Goal: Transaction & Acquisition: Purchase product/service

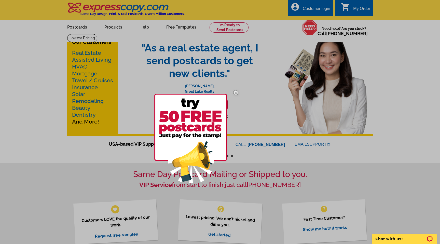
click at [236, 92] on img at bounding box center [235, 92] width 15 height 15
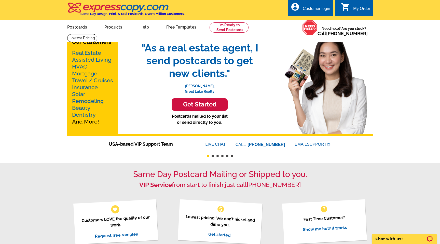
click at [91, 52] on link "Real Estate" at bounding box center [86, 53] width 29 height 6
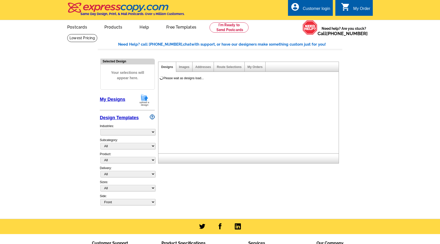
select select "785"
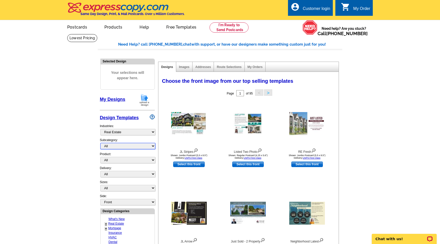
click at [112, 145] on select "All RE/MAX® Referrals [PERSON_NAME]® Berkshire Hathaway Home Services Century 2…" at bounding box center [127, 146] width 55 height 6
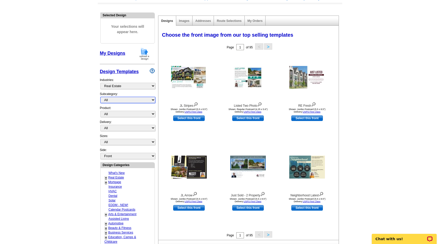
scroll to position [50, 0]
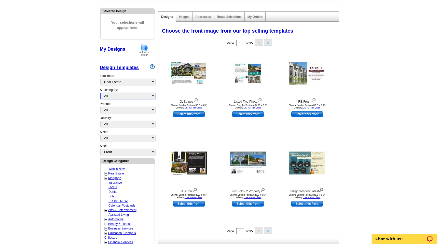
click at [122, 95] on select "All RE/MAX® Referrals [PERSON_NAME]® Berkshire Hathaway Home Services Century 2…" at bounding box center [127, 96] width 55 height 6
select select "1089"
click at [100, 93] on select "All RE/MAX® Referrals [PERSON_NAME]® Berkshire Hathaway Home Services Century 2…" at bounding box center [127, 96] width 55 height 6
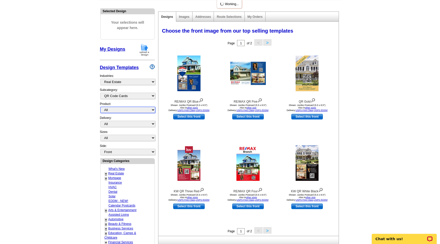
click at [120, 108] on select "All Postcards Letters and flyers Business Cards Door Hangers Greeting Cards" at bounding box center [127, 110] width 55 height 6
select select "1"
click at [100, 107] on select "All Postcards Letters and flyers Business Cards Door Hangers Greeting Cards" at bounding box center [127, 110] width 55 height 6
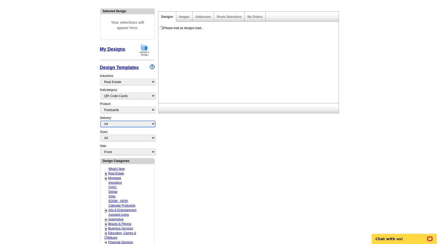
click at [119, 121] on select "All First Class Mail Shipped to Me EDDM Save 66% on Postage" at bounding box center [127, 124] width 55 height 6
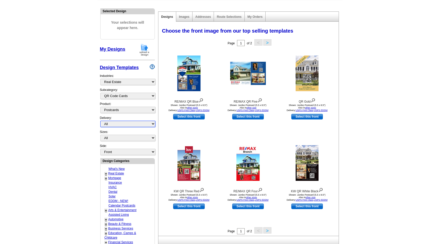
select select "4"
click at [100, 121] on select "All First Class Mail Shipped to Me EDDM Save 66% on Postage" at bounding box center [127, 124] width 55 height 6
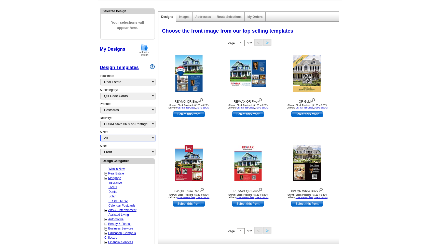
click at [127, 137] on select "All Jumbo Postcard (5.5" x 8.5") Regular Postcard (4.25" x 5.6") Panoramic Post…" at bounding box center [127, 138] width 55 height 6
click at [100, 135] on select "All Jumbo Postcard (5.5" x 8.5") Regular Postcard (4.25" x 5.6") Panoramic Post…" at bounding box center [127, 138] width 55 height 6
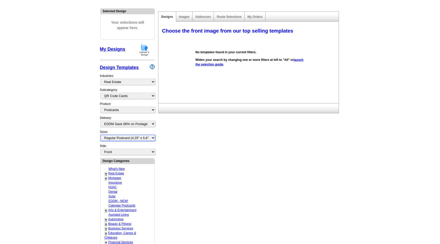
click at [129, 139] on select "All Jumbo Postcard (5.5" x 8.5") Regular Postcard (4.25" x 5.6") Panoramic Post…" at bounding box center [127, 138] width 55 height 6
click at [100, 135] on select "All Jumbo Postcard (5.5" x 8.5") Regular Postcard (4.25" x 5.6") Panoramic Post…" at bounding box center [127, 138] width 55 height 6
click at [129, 138] on select "All Jumbo Postcard (5.5" x 8.5") Regular Postcard (4.25" x 5.6") Panoramic Post…" at bounding box center [127, 138] width 55 height 6
select select "14"
click at [100, 135] on select "All Jumbo Postcard (5.5" x 8.5") Regular Postcard (4.25" x 5.6") Panoramic Post…" at bounding box center [127, 138] width 55 height 6
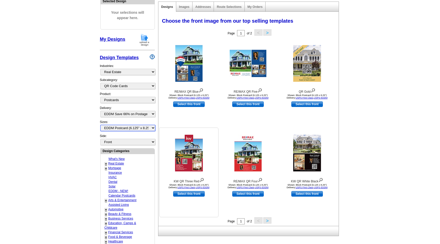
scroll to position [57, 0]
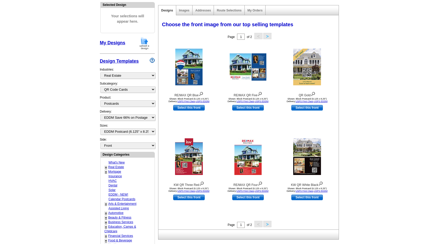
click at [267, 37] on button ">" at bounding box center [267, 36] width 8 height 6
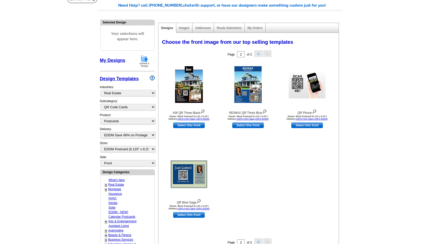
scroll to position [0, 0]
